Goal: Transaction & Acquisition: Download file/media

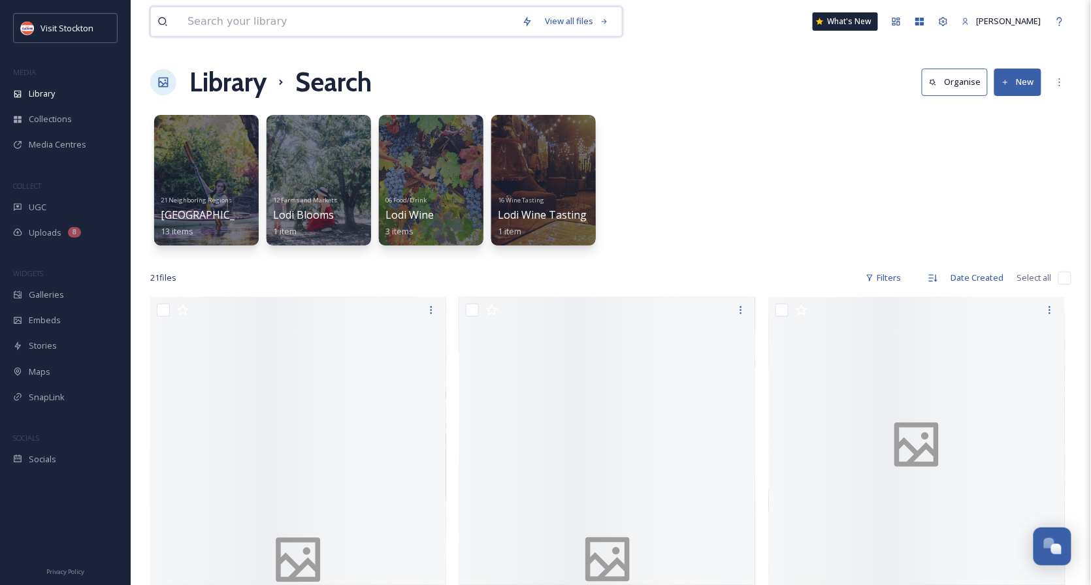
click at [282, 24] on input at bounding box center [348, 21] width 334 height 29
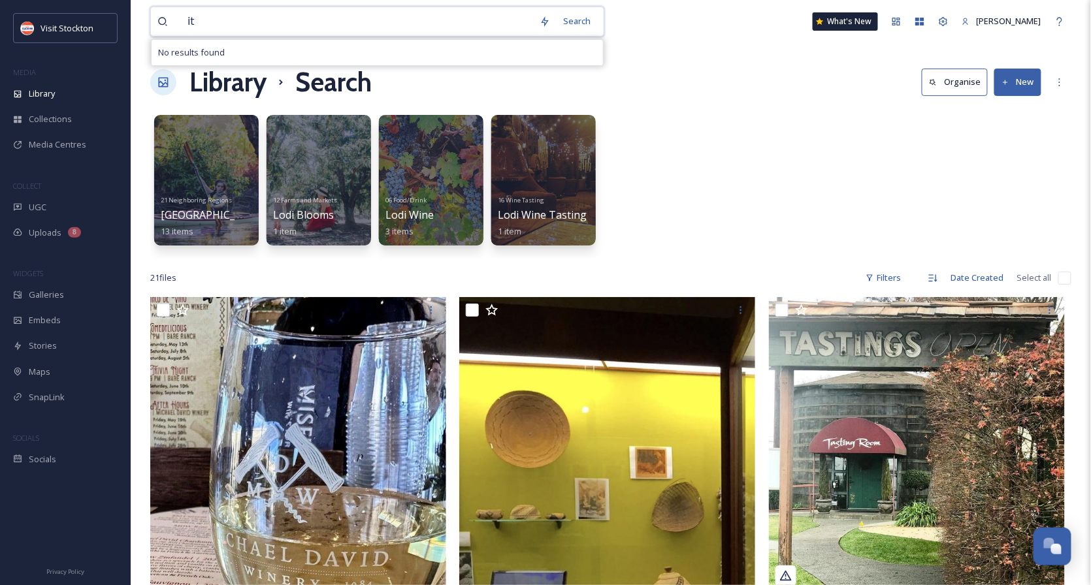
type input "i"
click at [580, 22] on div "Search" at bounding box center [576, 20] width 40 height 25
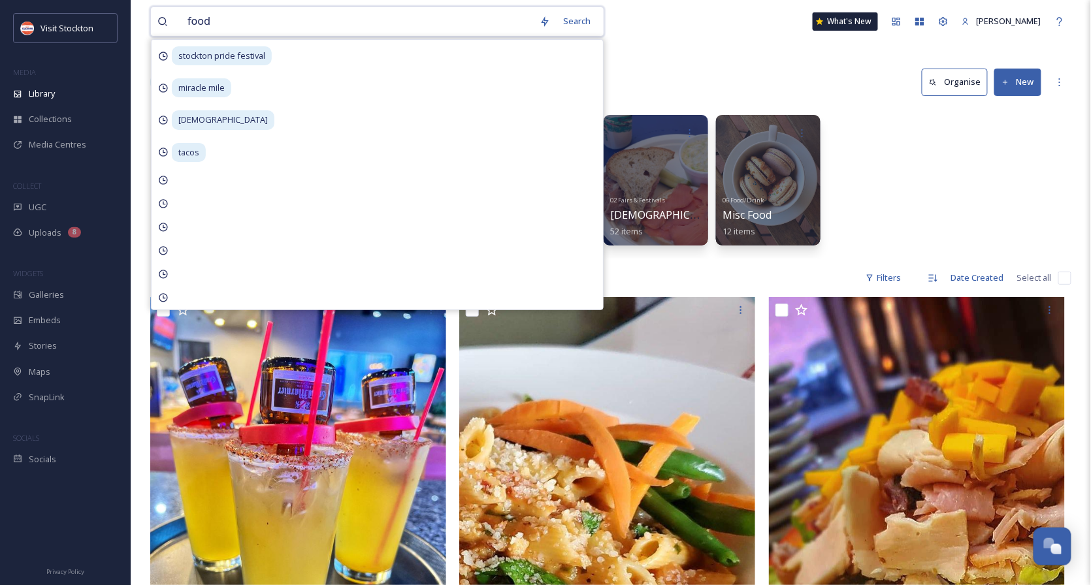
click at [222, 18] on input "food" at bounding box center [357, 21] width 352 height 29
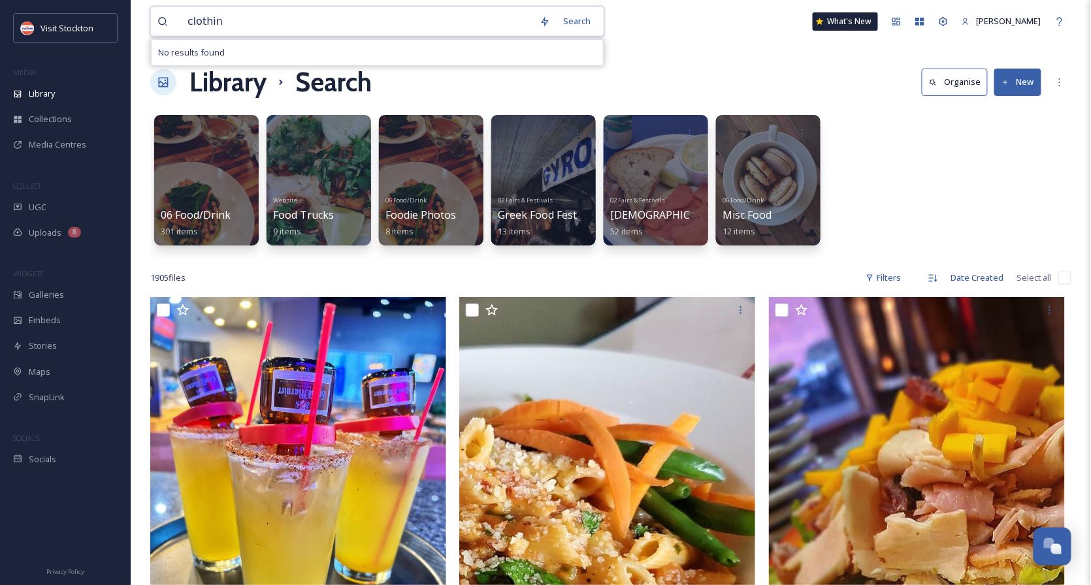
type input "clothing"
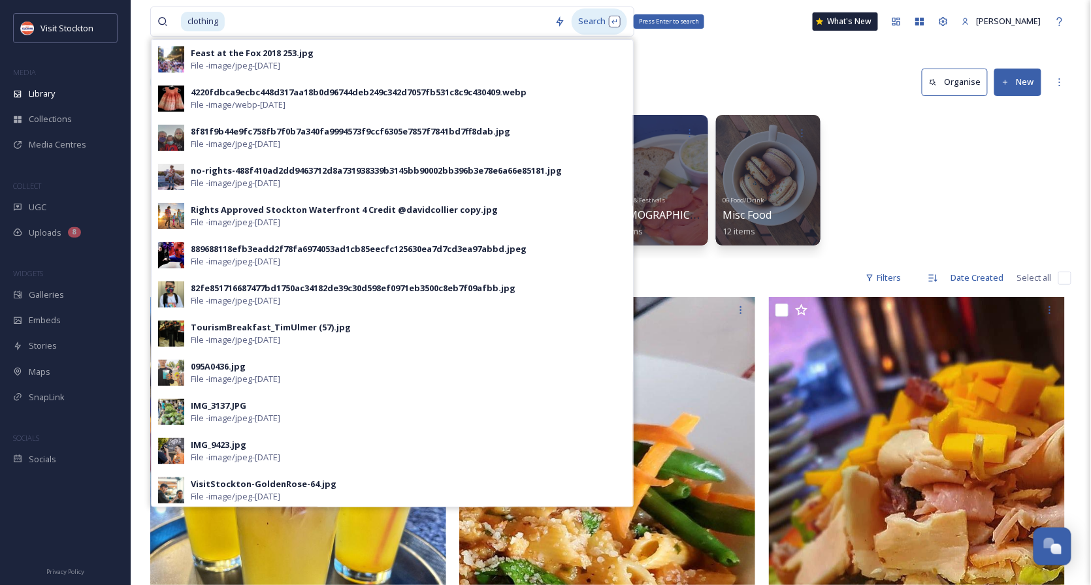
click at [594, 24] on div "Search Press Enter to search" at bounding box center [599, 20] width 56 height 25
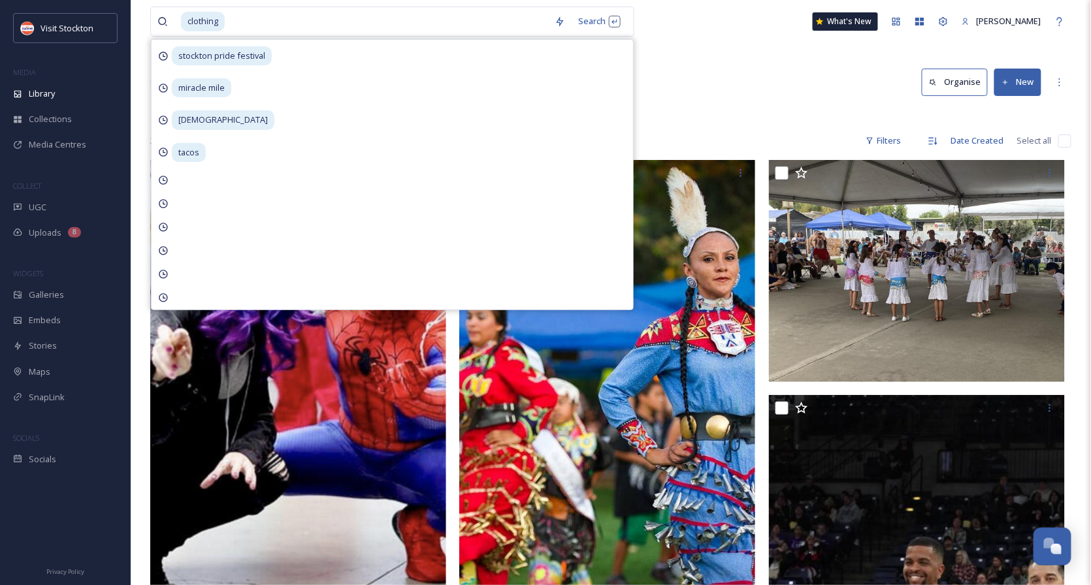
click at [756, 90] on div "Library Search Organise New" at bounding box center [610, 82] width 921 height 39
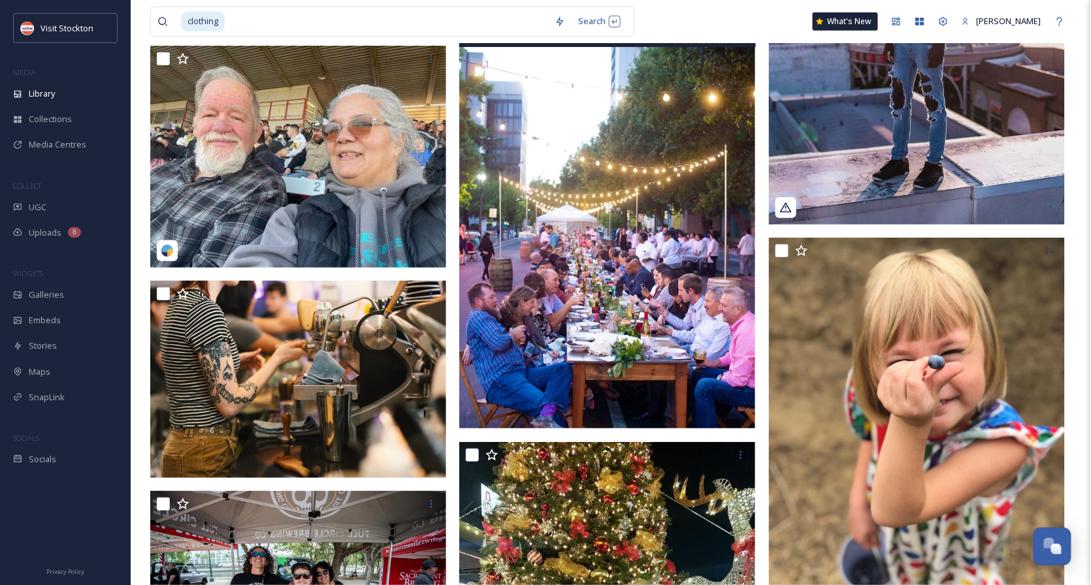
scroll to position [3379, 0]
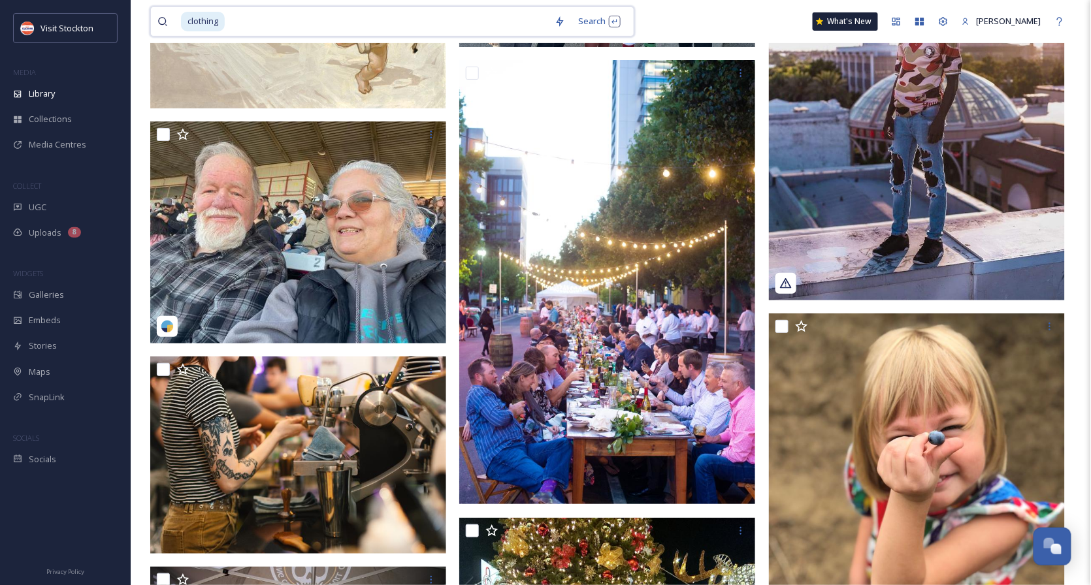
click at [228, 23] on input at bounding box center [387, 21] width 322 height 29
type input "c"
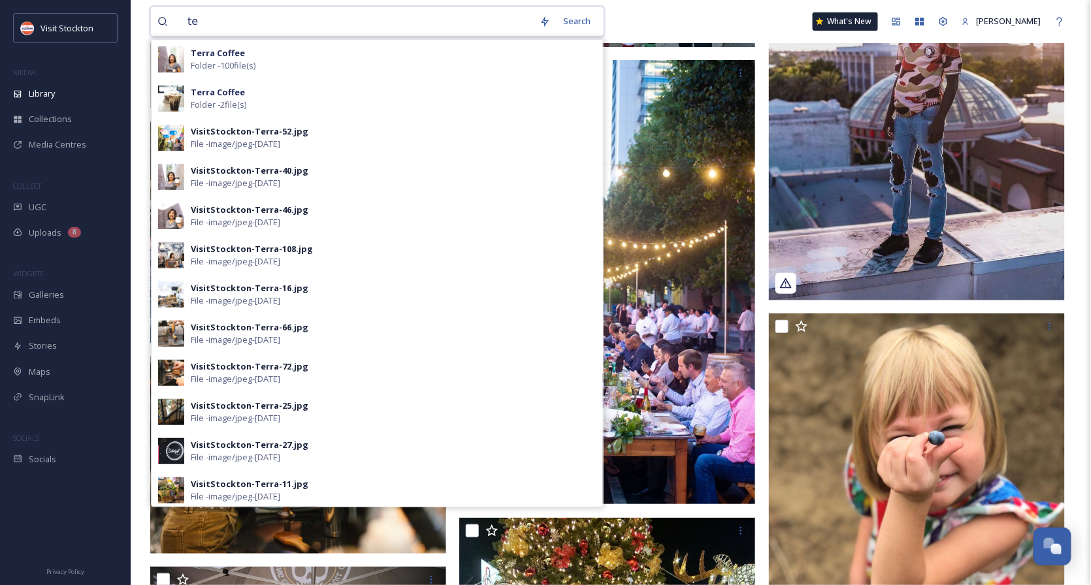
type input "t"
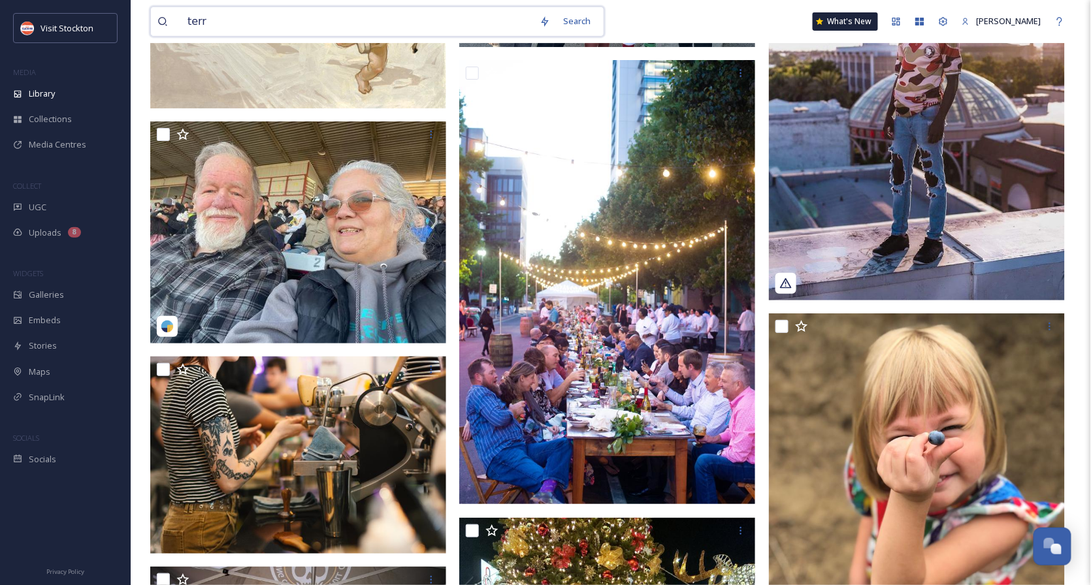
type input "terra"
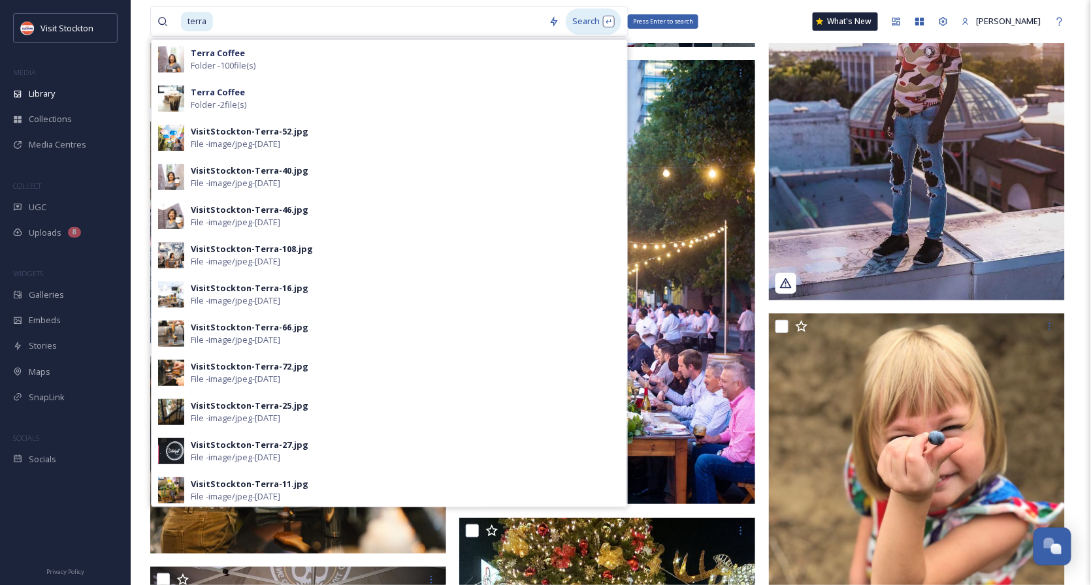
click at [610, 22] on div "Search Press Enter to search" at bounding box center [594, 20] width 56 height 25
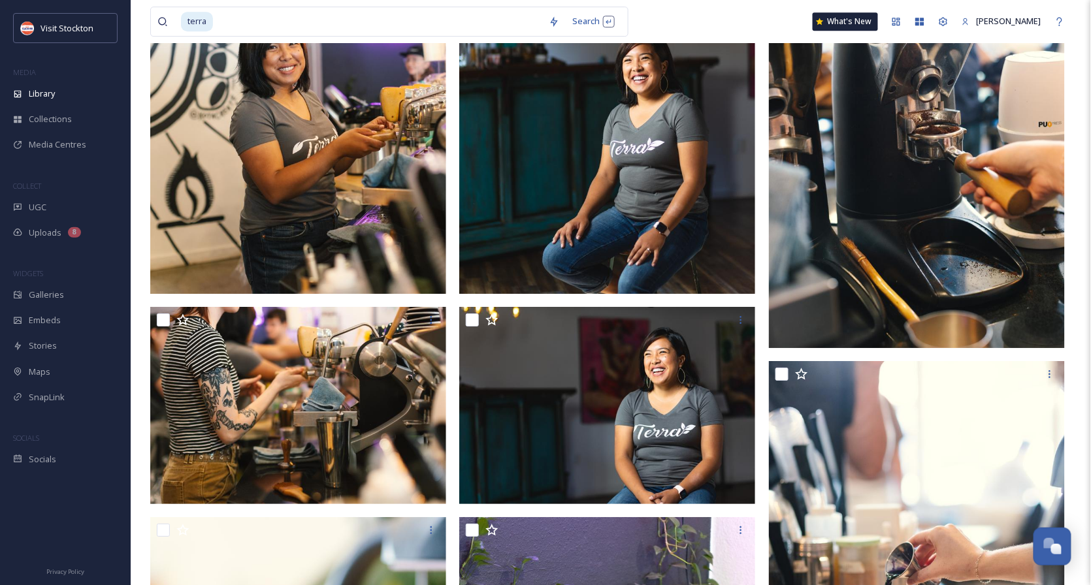
scroll to position [1540, 0]
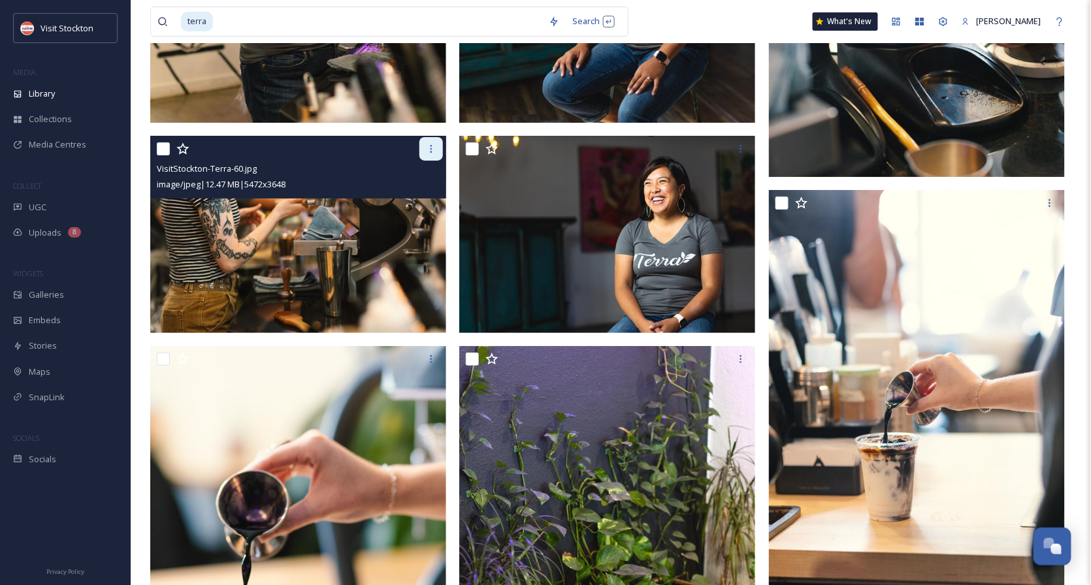
click at [431, 145] on icon at bounding box center [431, 149] width 10 height 10
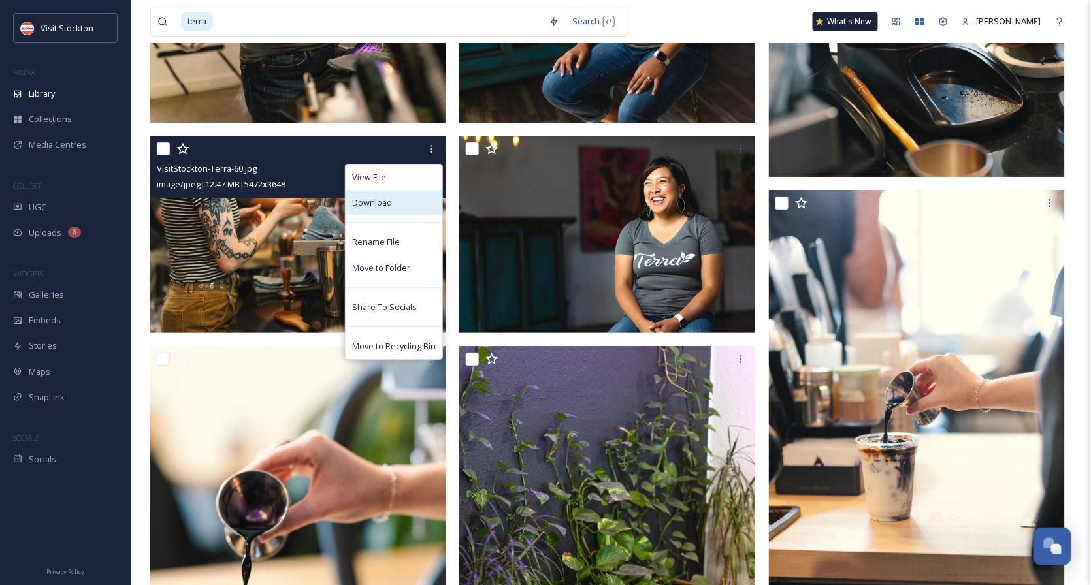
click at [374, 199] on span "Download" at bounding box center [372, 203] width 40 height 12
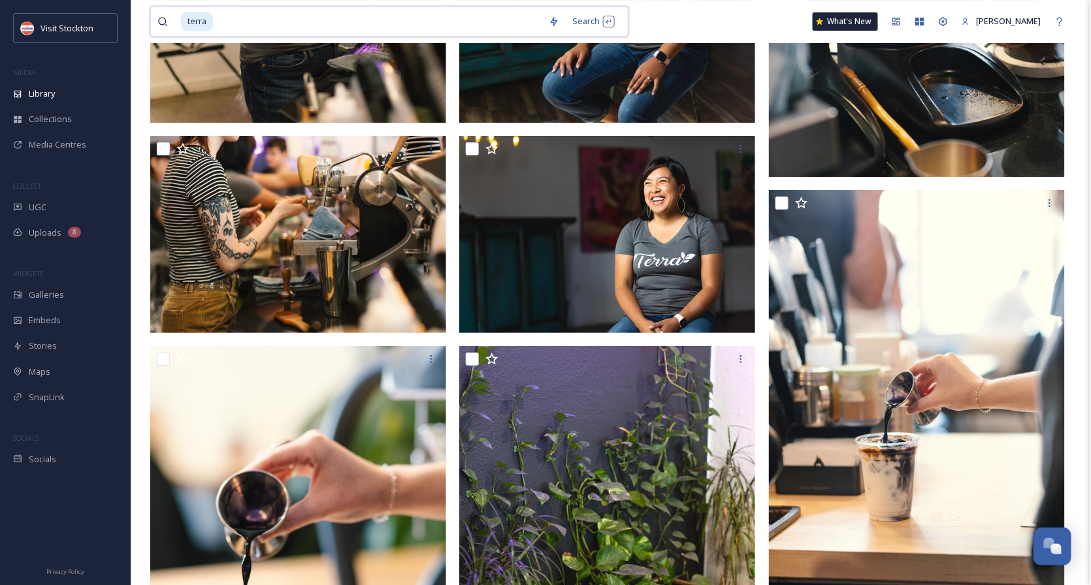
click at [223, 22] on input at bounding box center [378, 21] width 328 height 29
type input "t"
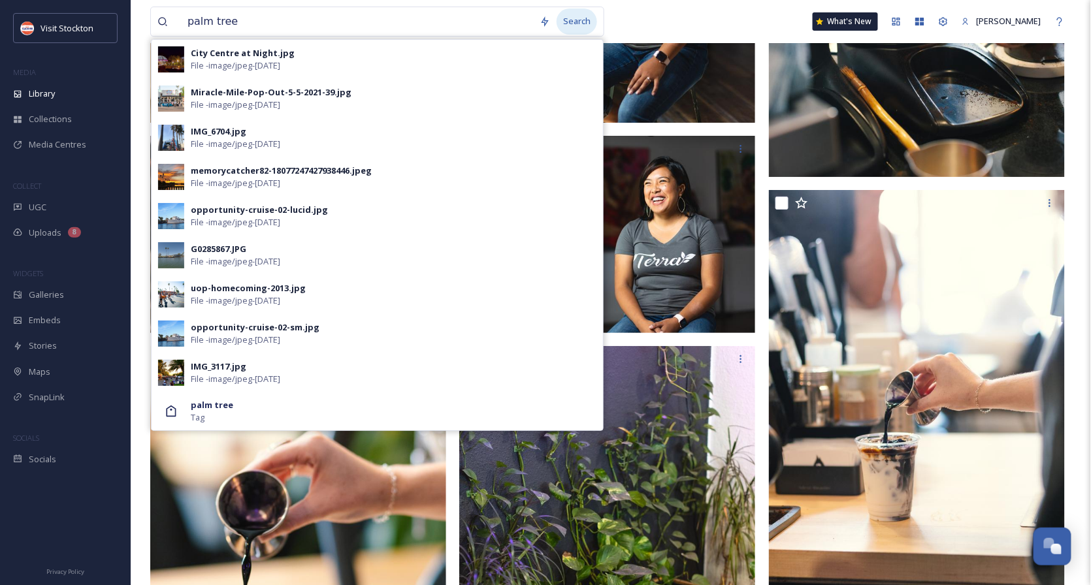
click at [586, 24] on div "Search" at bounding box center [576, 20] width 40 height 25
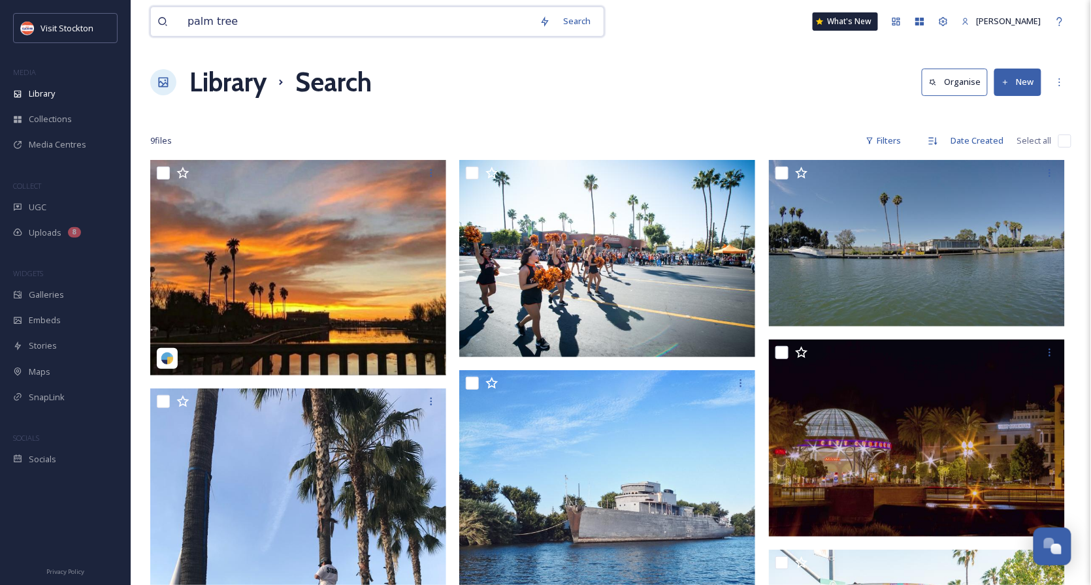
click at [239, 24] on input "palm tree" at bounding box center [357, 21] width 352 height 29
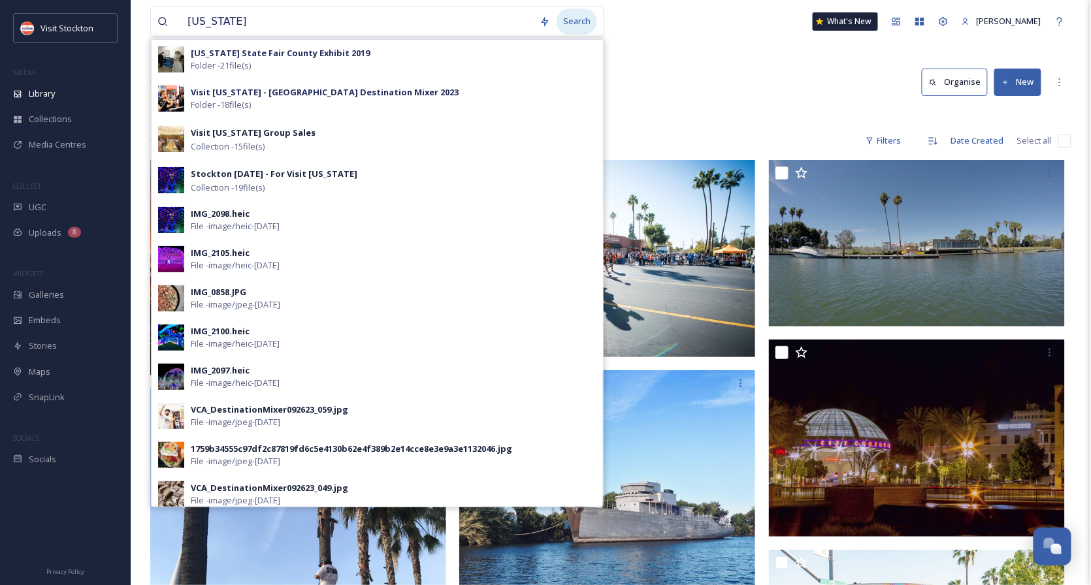
click at [577, 22] on div "Search" at bounding box center [576, 20] width 40 height 25
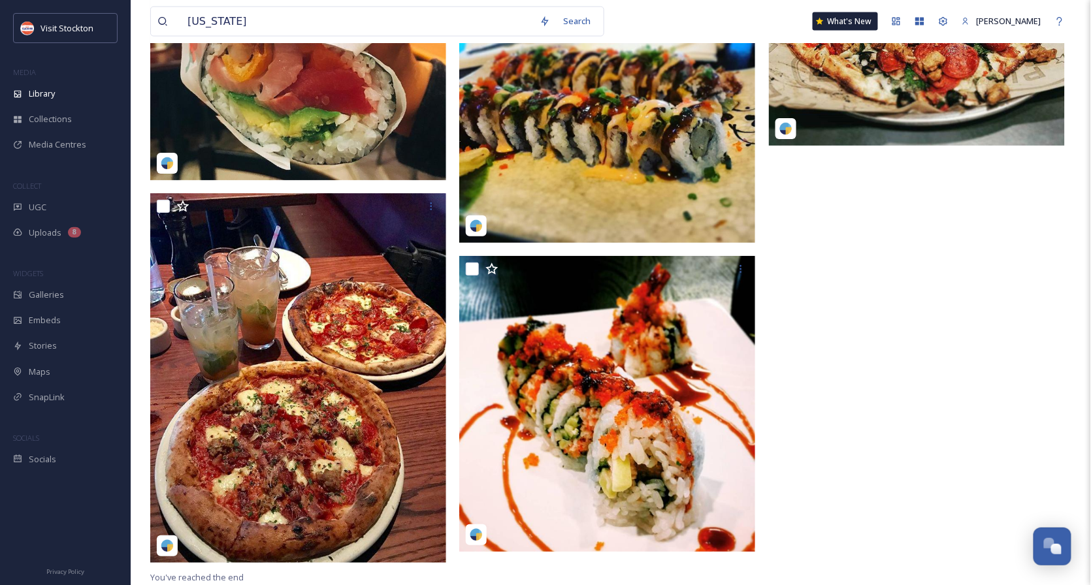
scroll to position [8812, 0]
click at [272, 12] on input "[US_STATE]" at bounding box center [357, 21] width 352 height 29
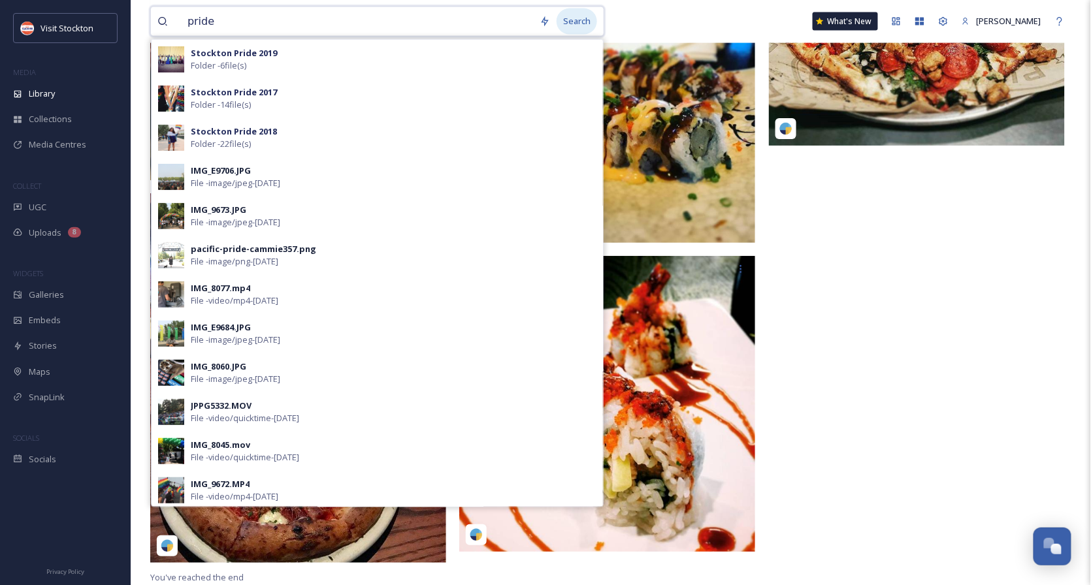
type input "pride"
click at [581, 23] on div "Search" at bounding box center [576, 20] width 40 height 25
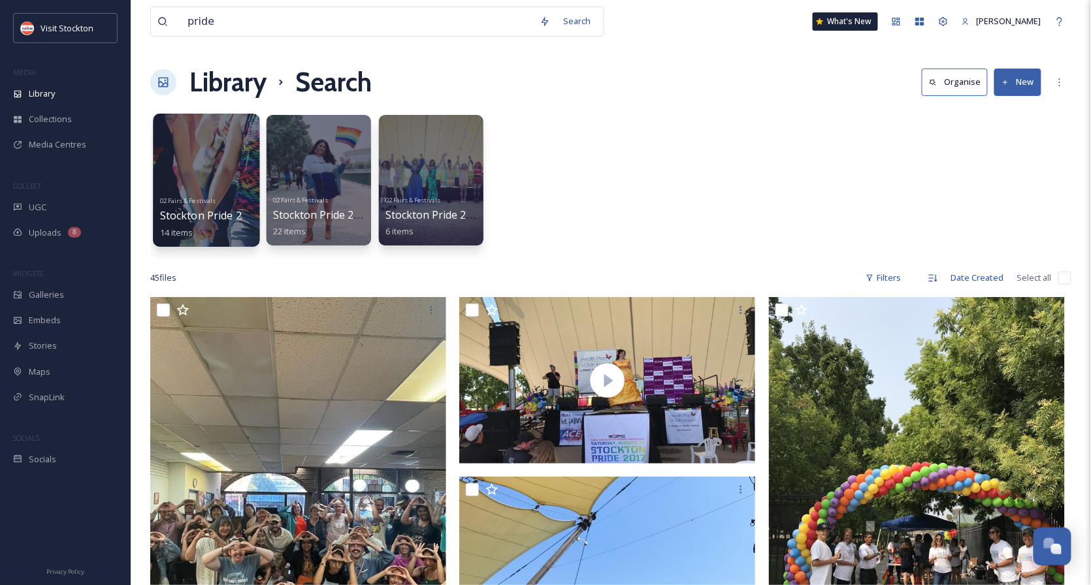
click at [202, 180] on div at bounding box center [206, 180] width 106 height 133
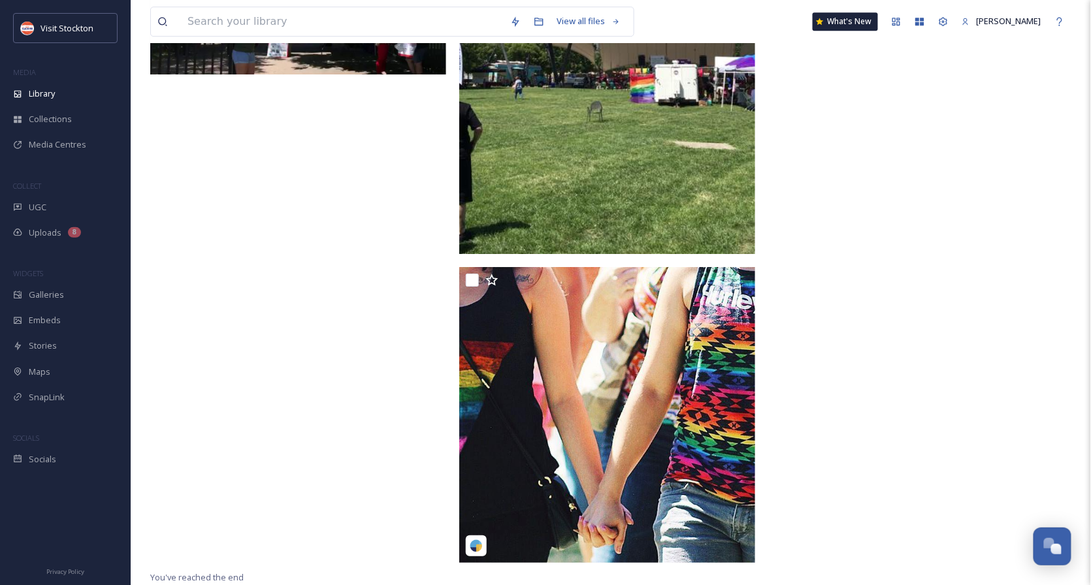
scroll to position [1346, 0]
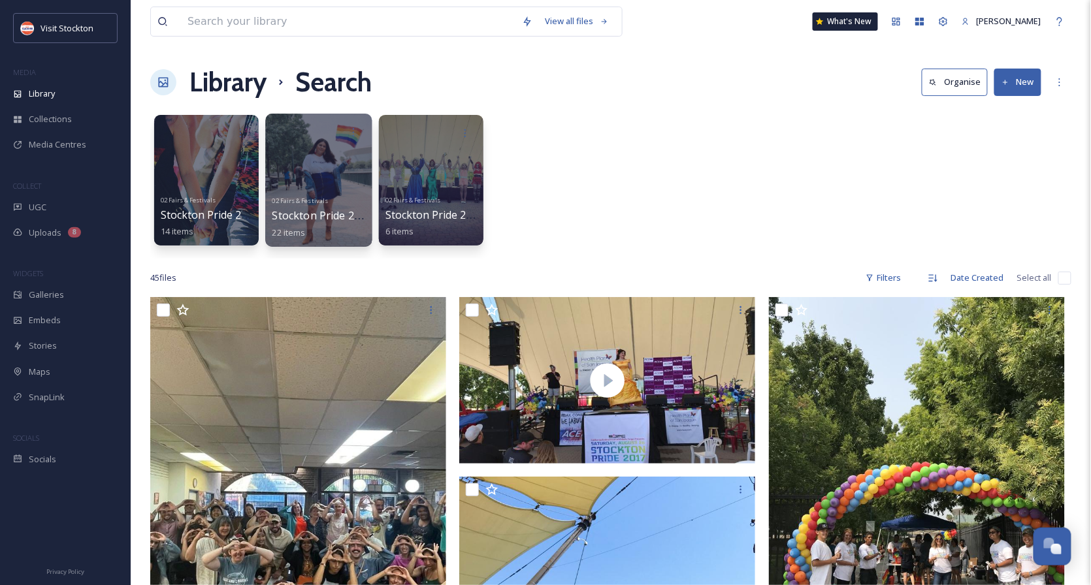
click at [322, 189] on div at bounding box center [318, 180] width 106 height 133
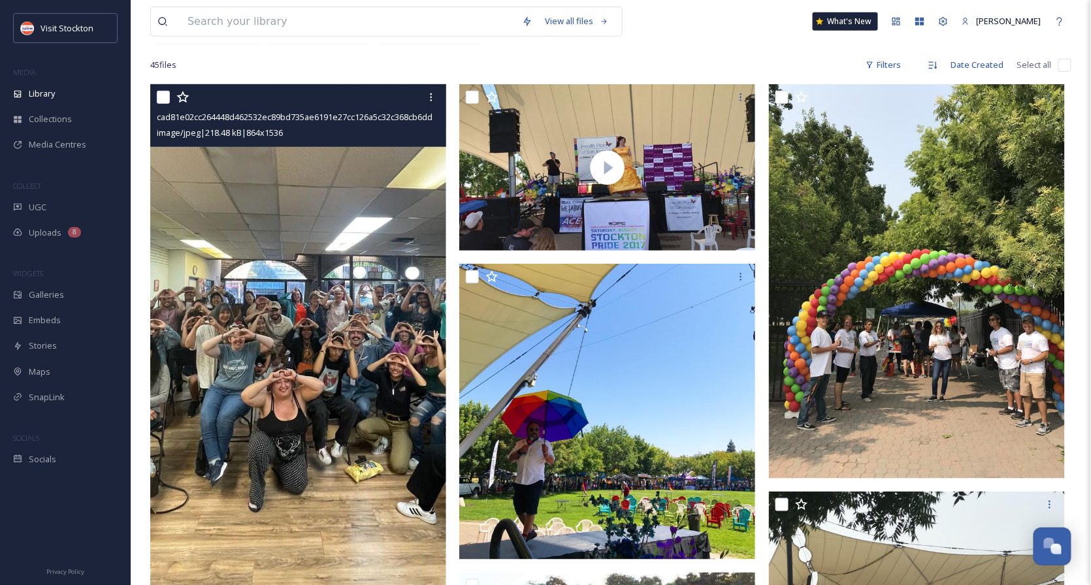
scroll to position [196, 0]
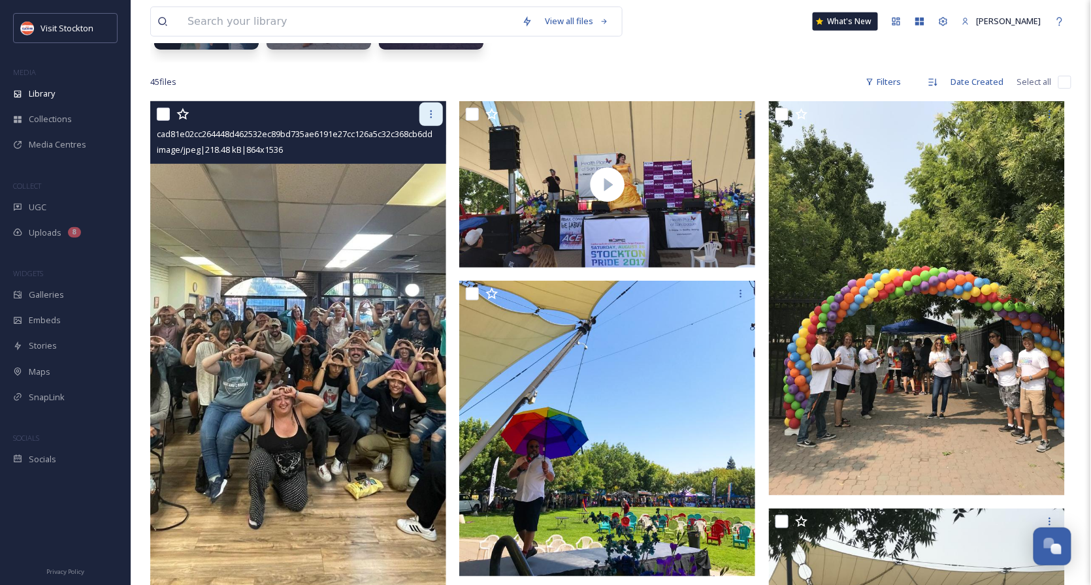
click at [432, 114] on icon at bounding box center [431, 114] width 10 height 10
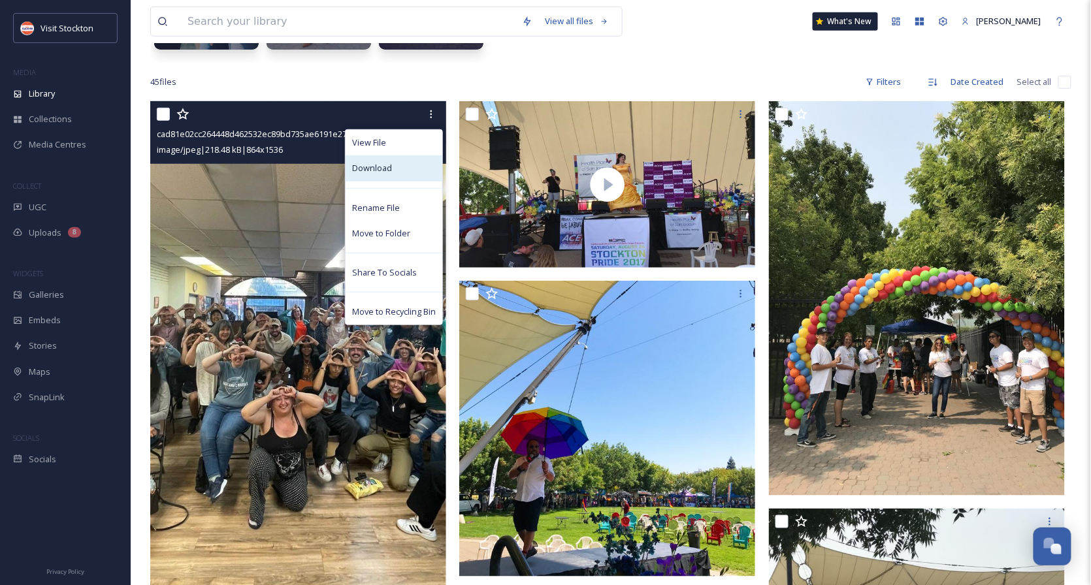
click at [380, 165] on span "Download" at bounding box center [372, 168] width 40 height 12
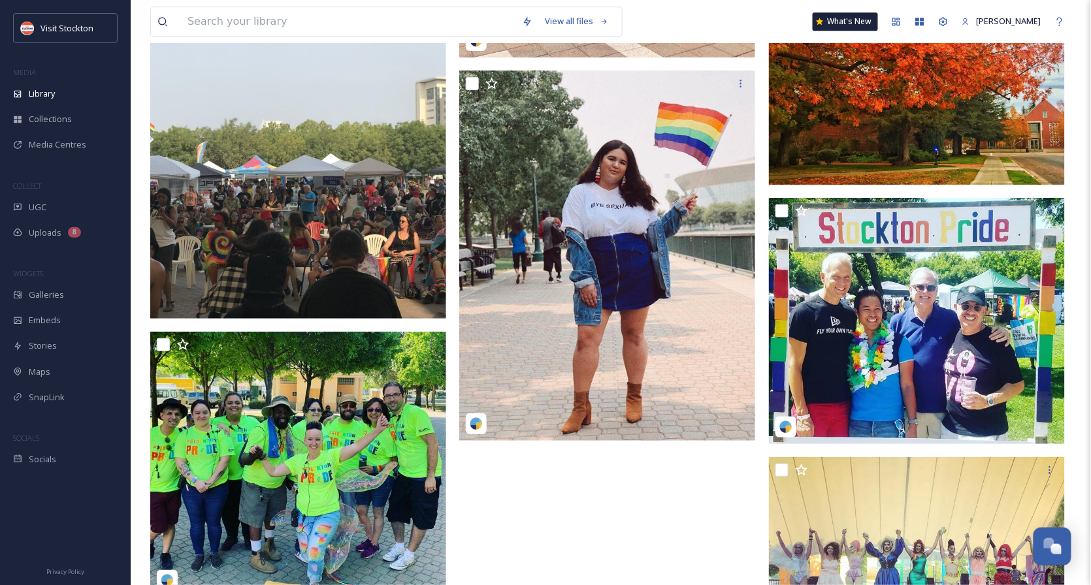
scroll to position [4615, 0]
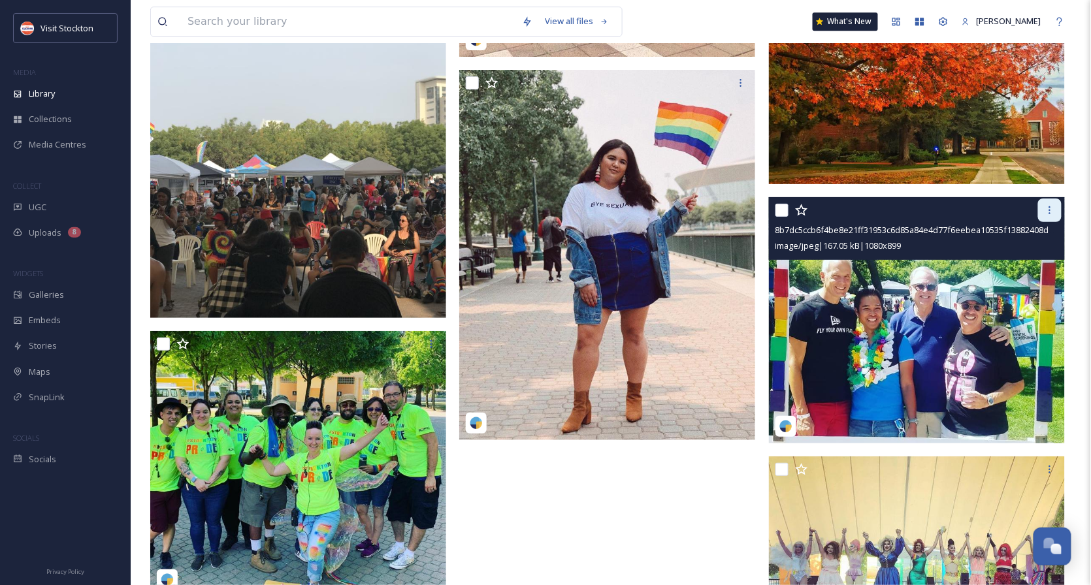
click at [1050, 211] on icon at bounding box center [1049, 210] width 10 height 10
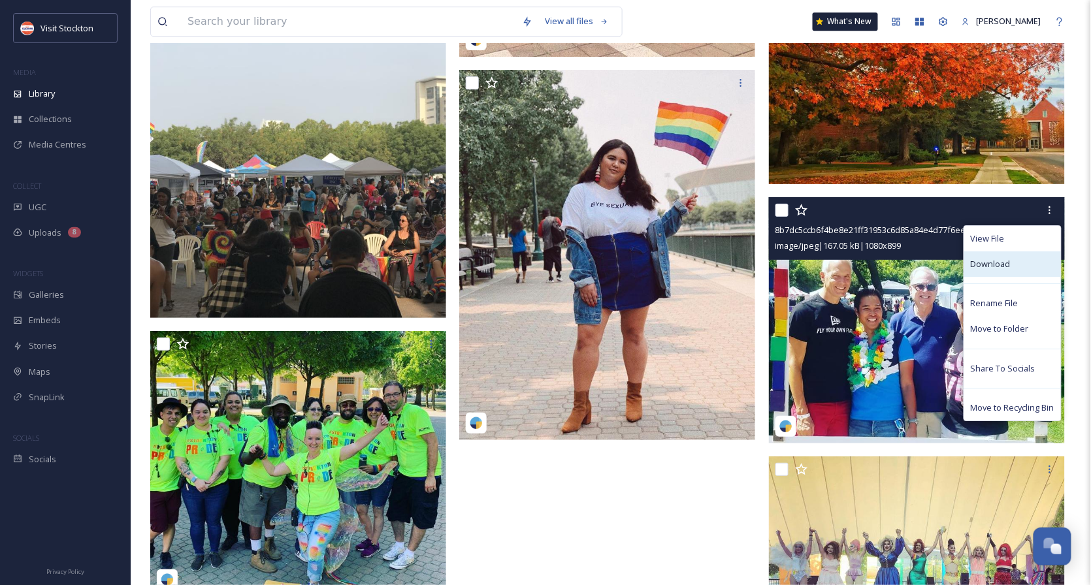
click at [1007, 262] on span "Download" at bounding box center [991, 264] width 40 height 12
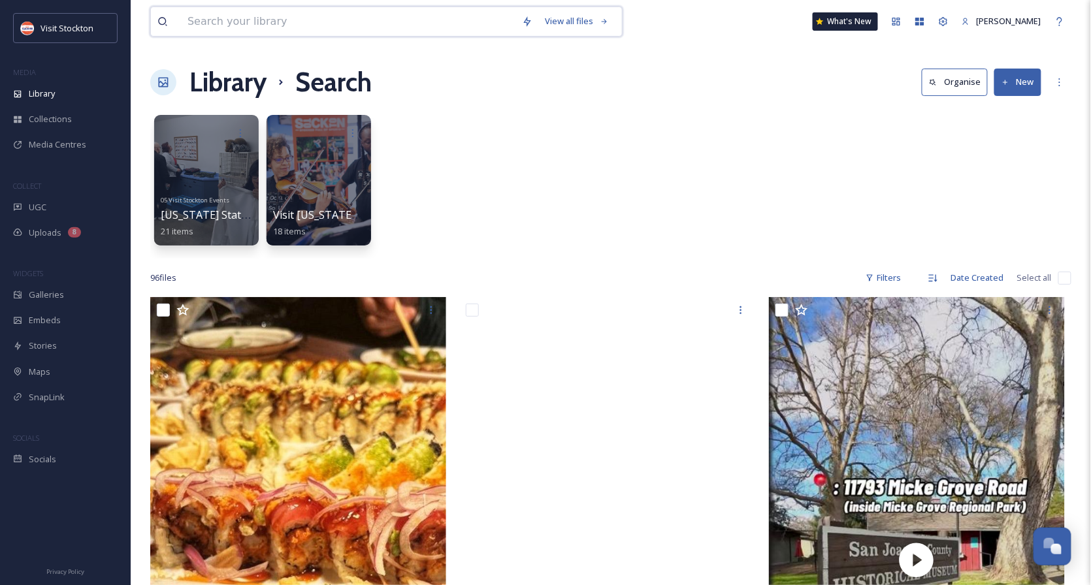
click at [296, 18] on input at bounding box center [348, 21] width 334 height 29
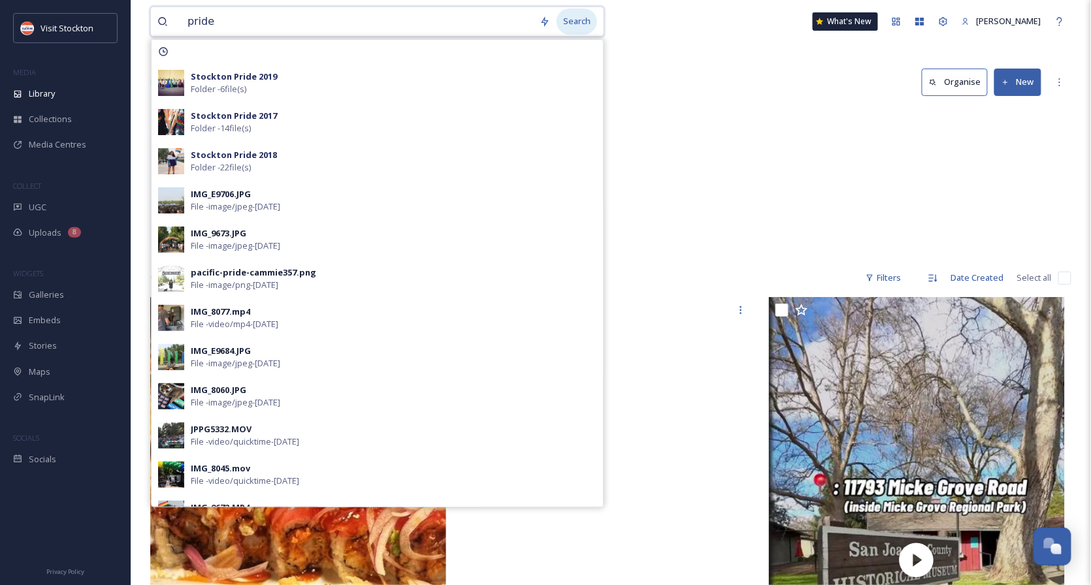
type input "pride"
click at [583, 27] on div "Search" at bounding box center [576, 20] width 40 height 25
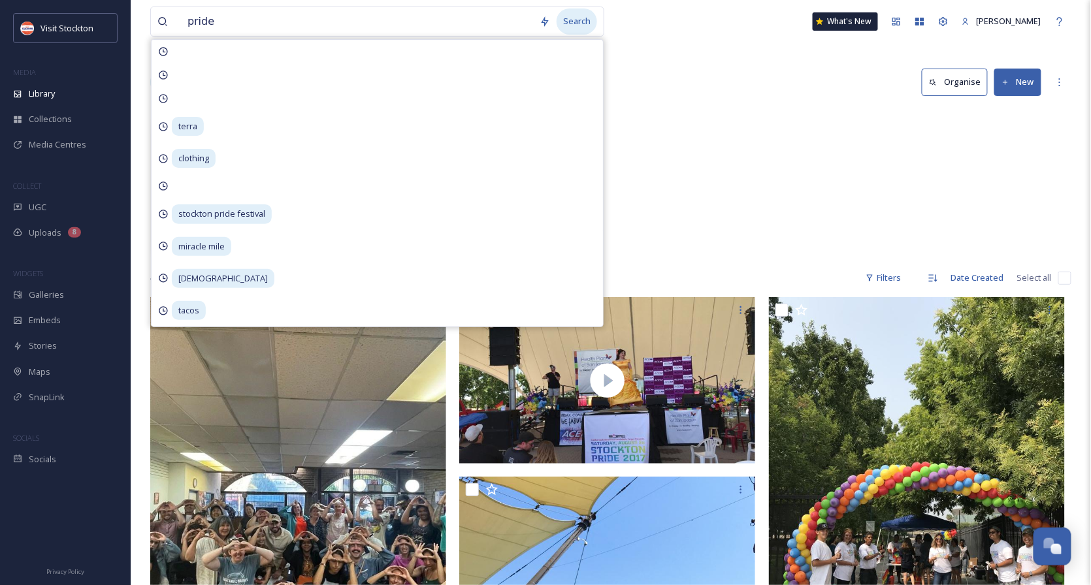
click at [597, 22] on div "Search" at bounding box center [576, 20] width 40 height 25
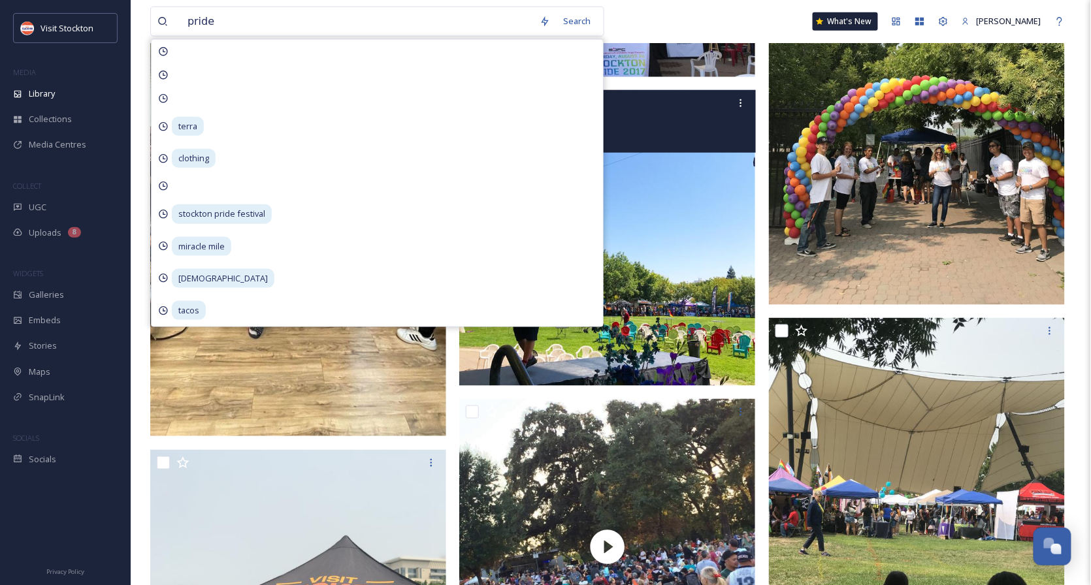
scroll to position [421, 0]
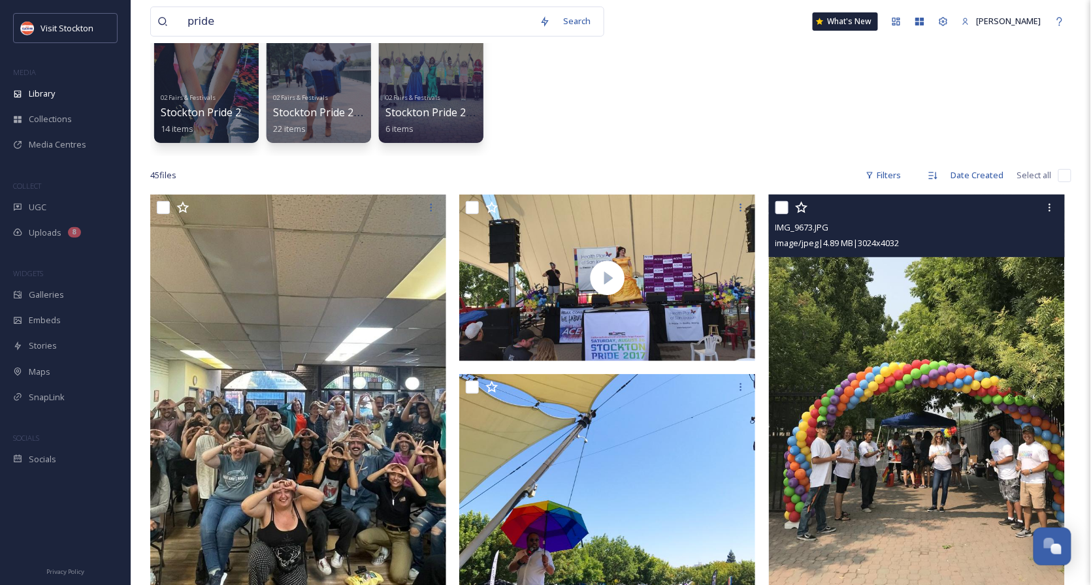
scroll to position [102, 0]
click at [1049, 206] on icon at bounding box center [1049, 208] width 10 height 10
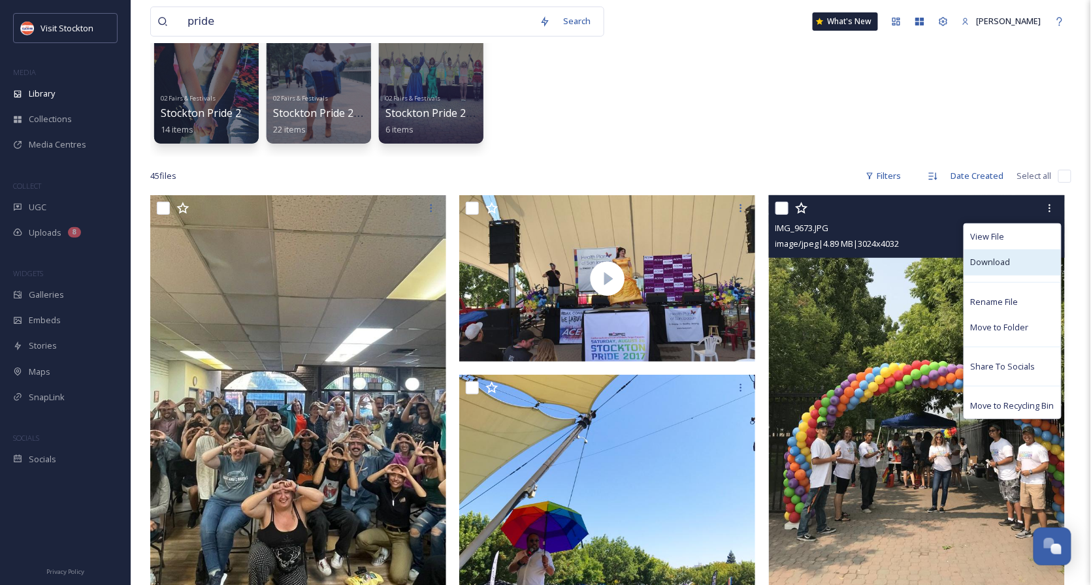
click at [985, 265] on span "Download" at bounding box center [991, 262] width 40 height 12
